Goal: Navigation & Orientation: Find specific page/section

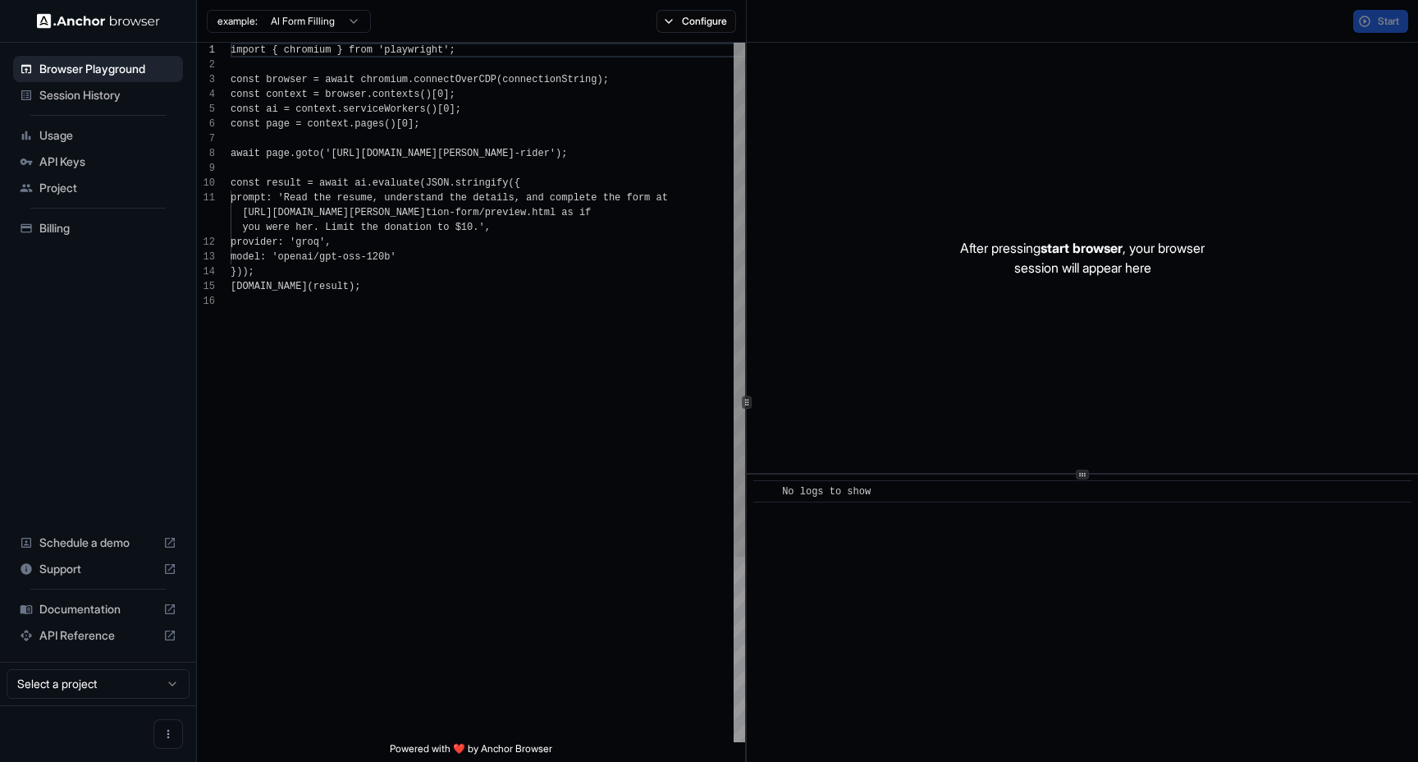
scroll to position [148, 0]
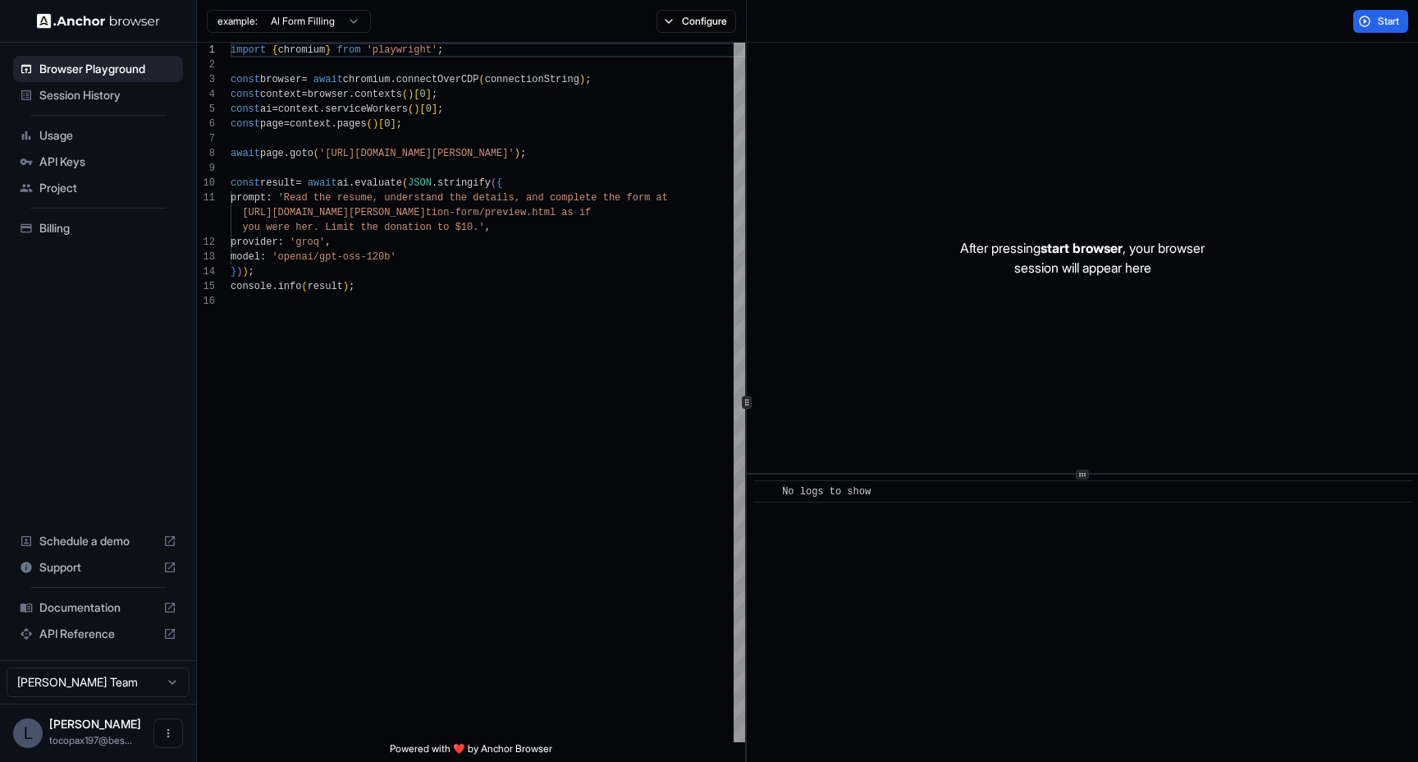
click at [77, 159] on span "API Keys" at bounding box center [107, 161] width 137 height 16
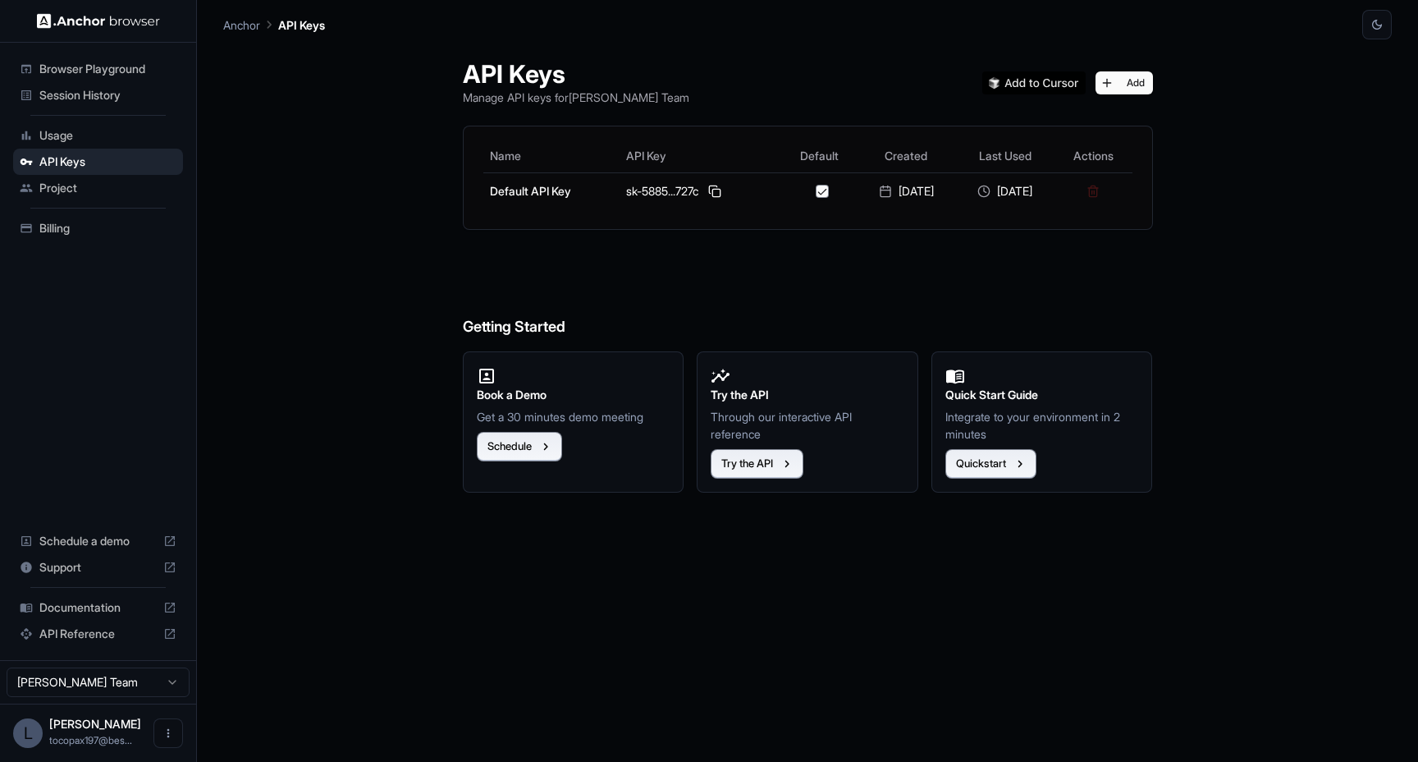
click at [75, 225] on span "Billing" at bounding box center [107, 228] width 137 height 16
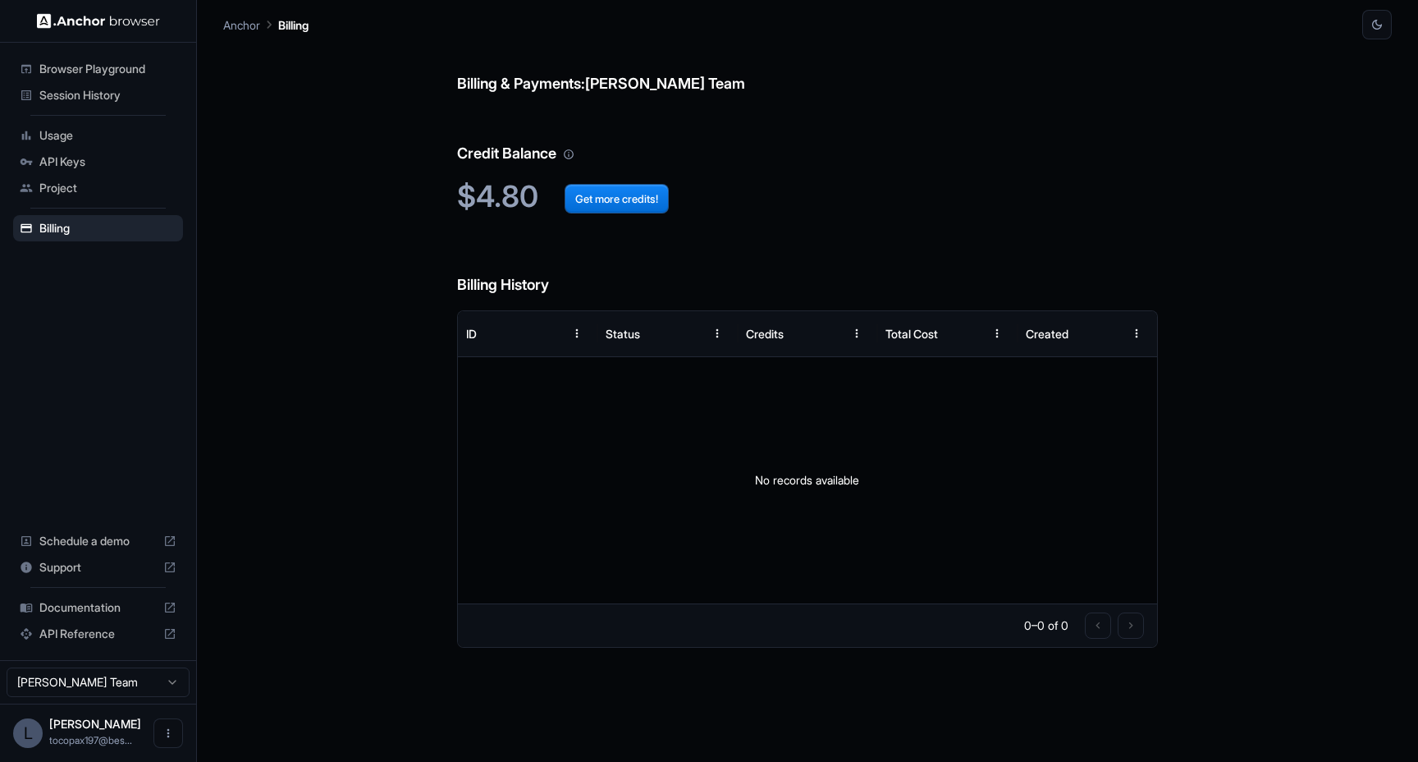
click at [109, 160] on span "API Keys" at bounding box center [107, 161] width 137 height 16
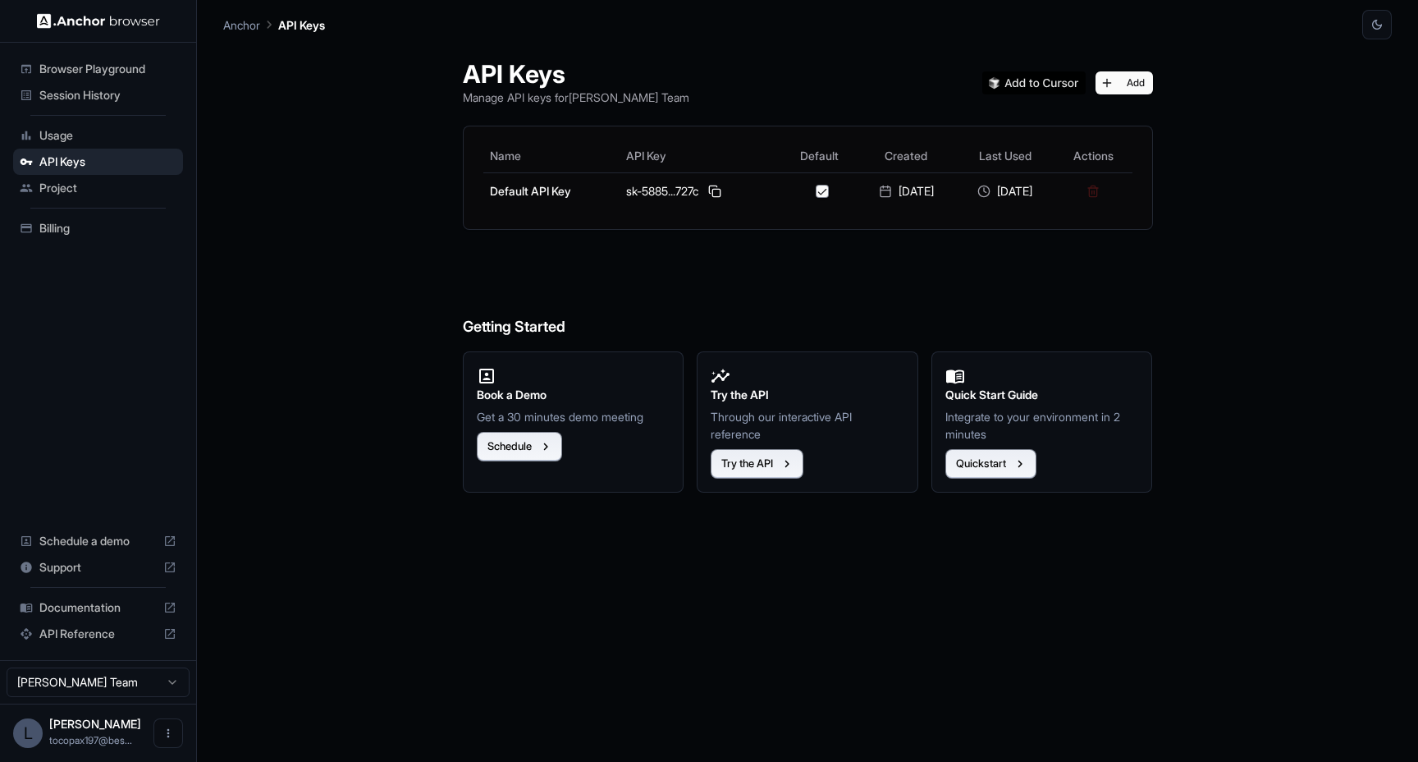
click at [114, 138] on span "Usage" at bounding box center [107, 135] width 137 height 16
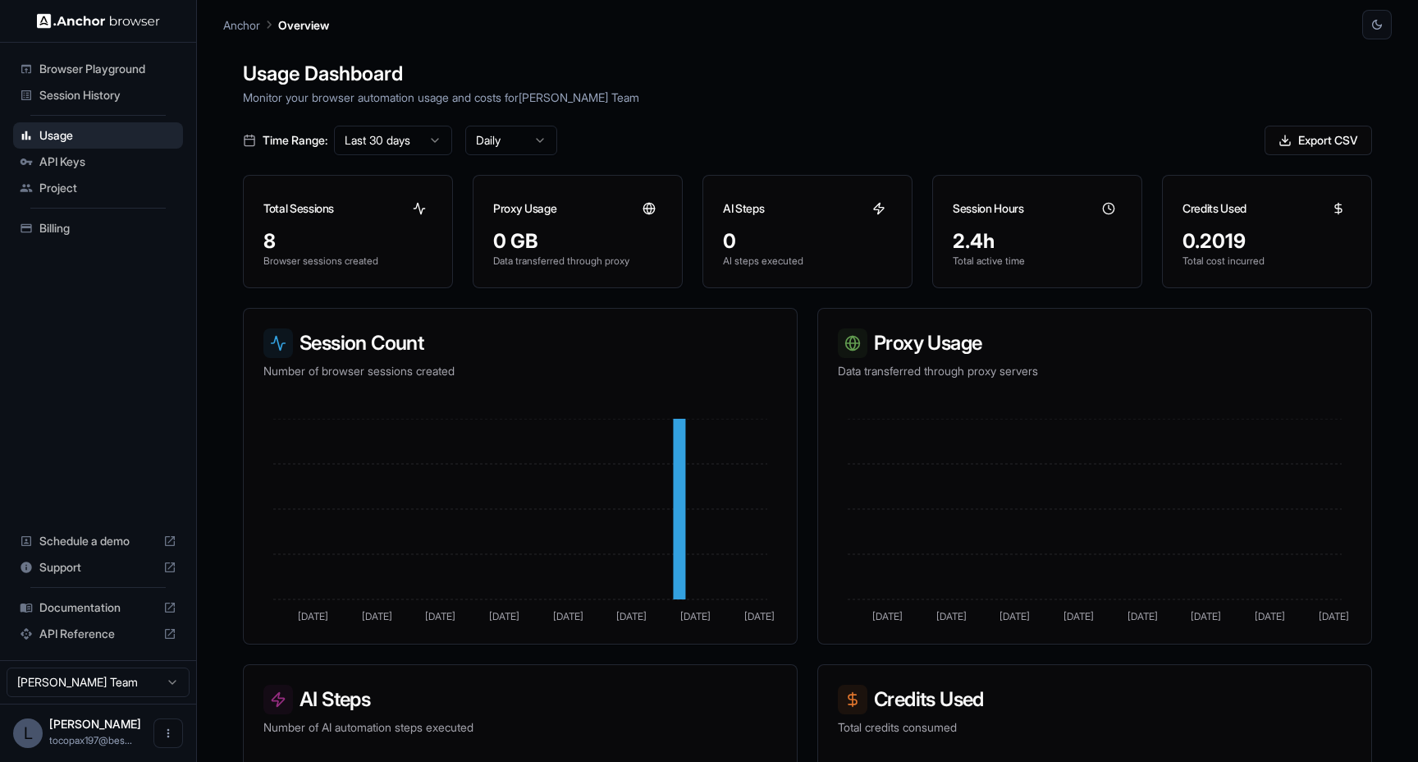
click at [85, 613] on span "Documentation" at bounding box center [97, 607] width 117 height 16
click at [114, 73] on span "Browser Playground" at bounding box center [107, 69] width 137 height 16
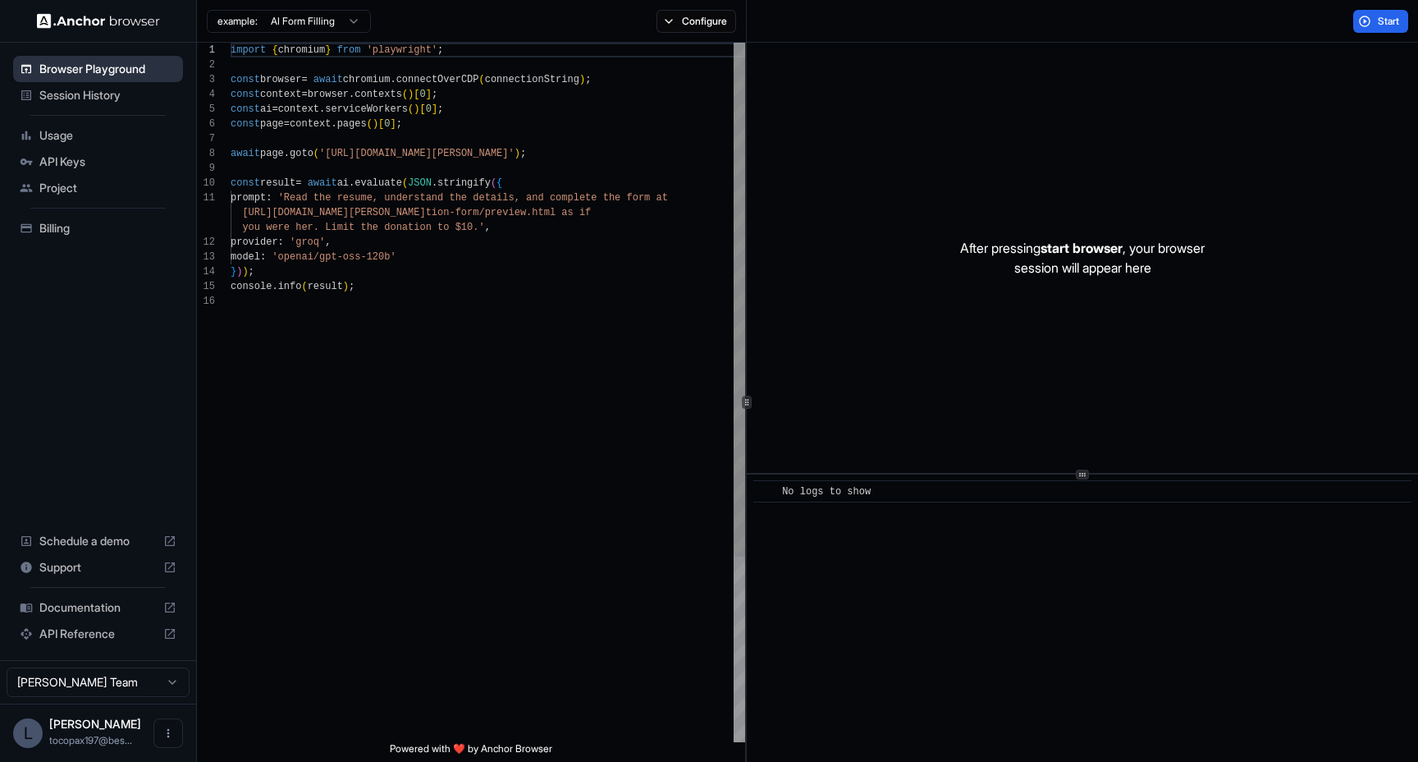
scroll to position [148, 0]
click at [102, 94] on span "Session History" at bounding box center [107, 95] width 137 height 16
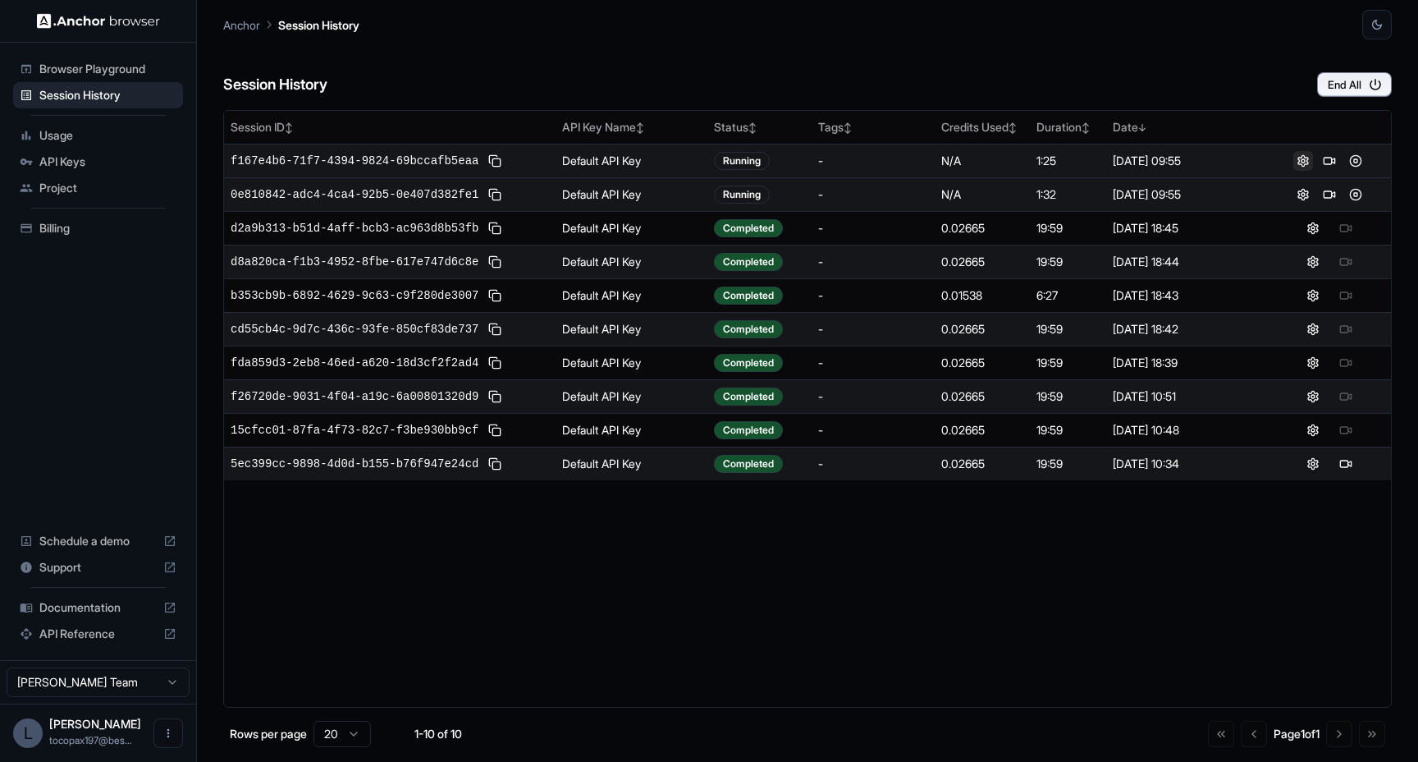
click at [1304, 159] on button at bounding box center [1303, 161] width 20 height 20
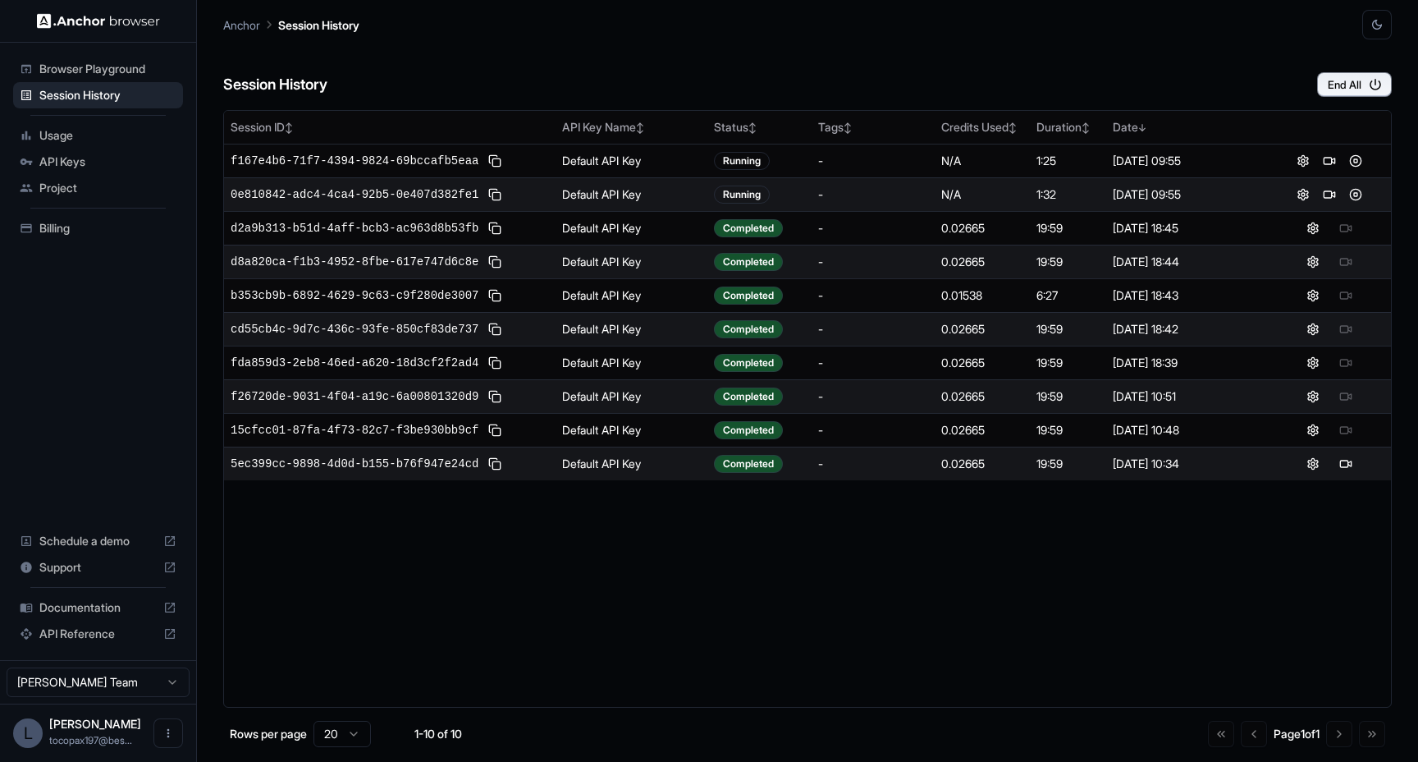
click at [1384, 22] on button "button" at bounding box center [1377, 25] width 30 height 30
click at [1357, 66] on li "System" at bounding box center [1357, 63] width 52 height 27
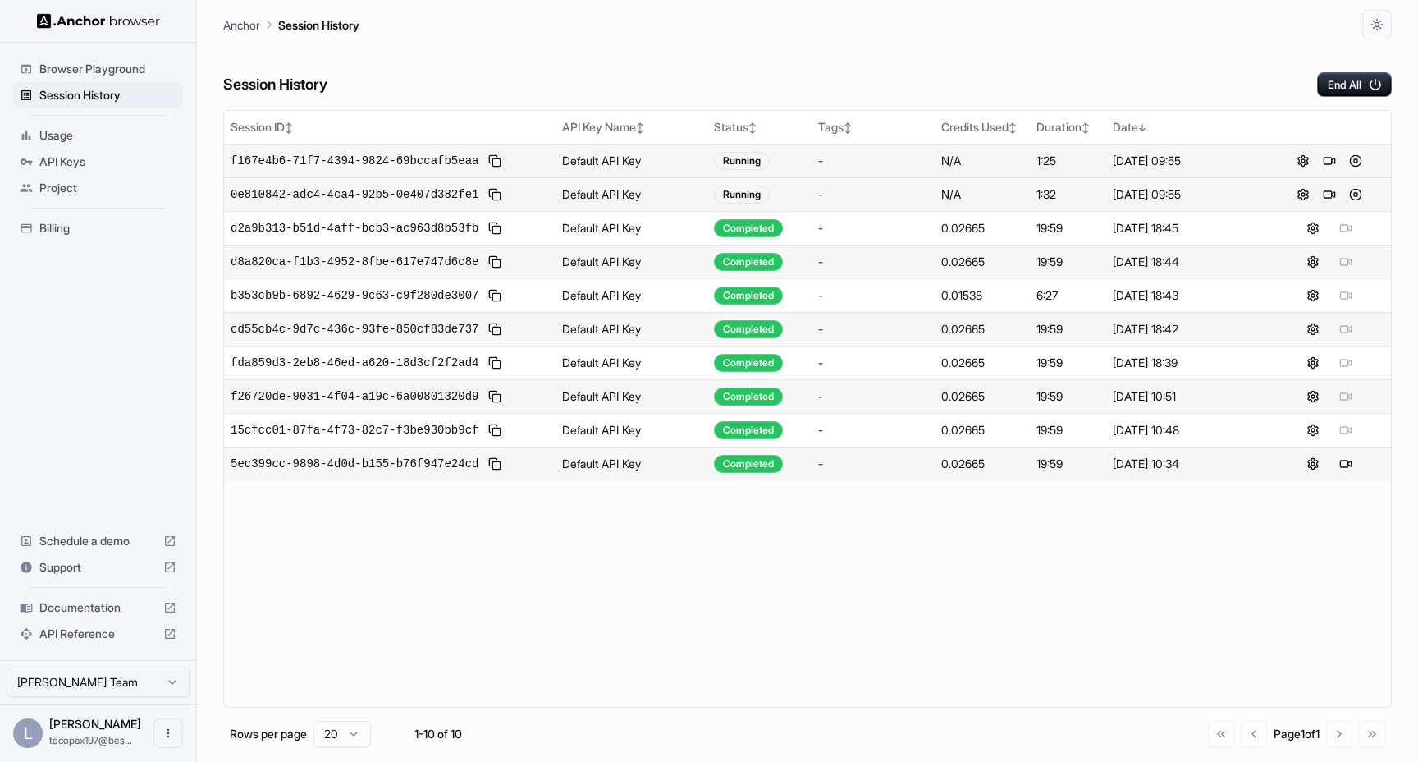
click at [497, 160] on button at bounding box center [495, 161] width 20 height 20
